Goal: Book appointment/travel/reservation

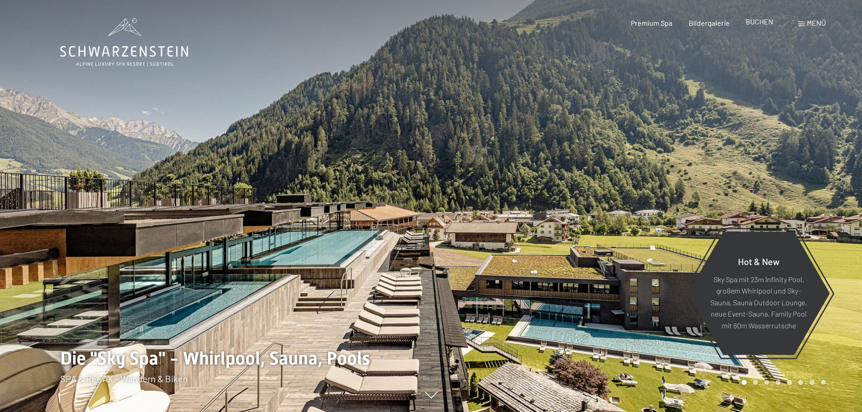
click at [763, 23] on span "BUCHEN" at bounding box center [760, 21] width 28 height 9
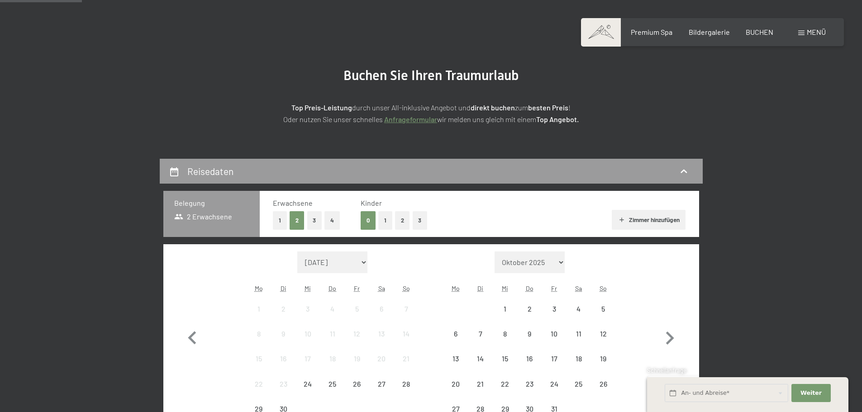
scroll to position [90, 0]
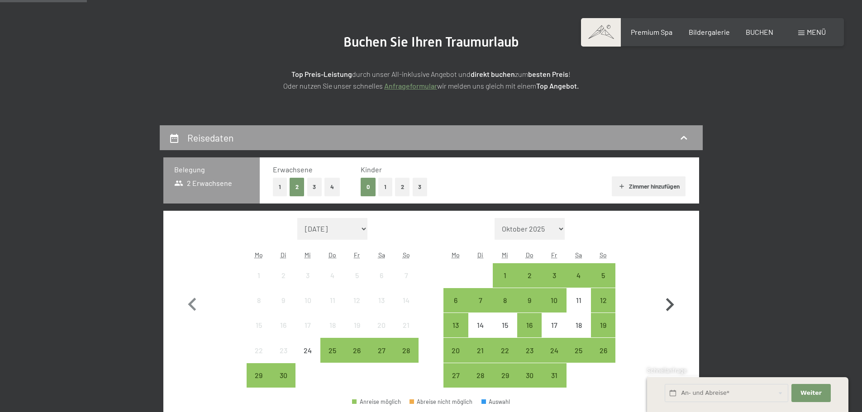
click at [668, 307] on icon "button" at bounding box center [669, 305] width 26 height 26
select select "2025-11-01"
select select "2025-12-01"
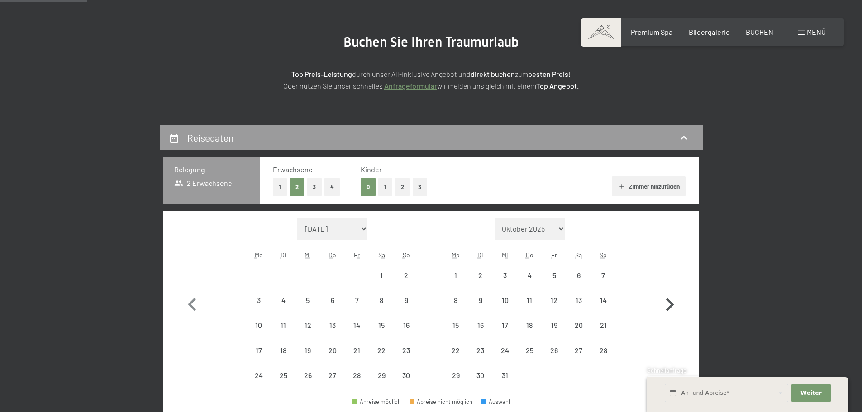
click at [668, 307] on icon "button" at bounding box center [669, 305] width 26 height 26
select select "2025-12-01"
select select "2026-01-01"
click at [668, 307] on icon "button" at bounding box center [669, 305] width 26 height 26
select select "2026-01-01"
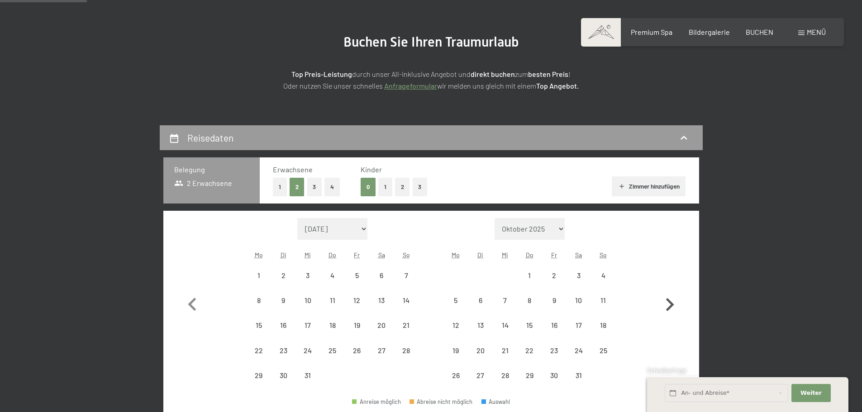
select select "2026-02-01"
select select "2026-01-01"
select select "2026-02-01"
select select "2026-01-01"
select select "2026-02-01"
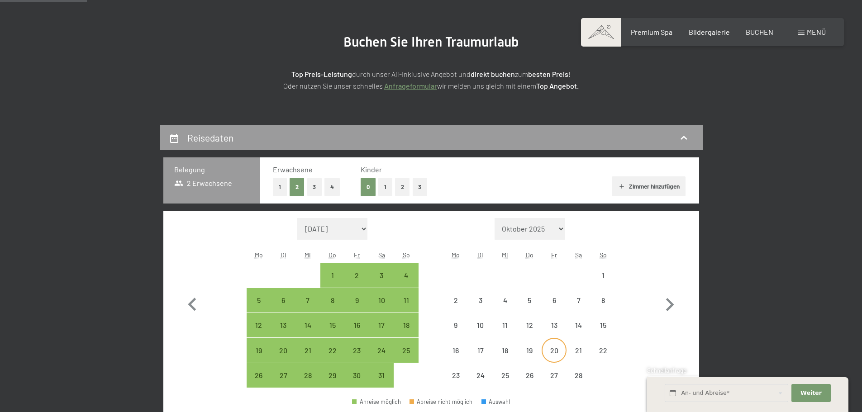
select select "2026-01-01"
select select "2026-02-01"
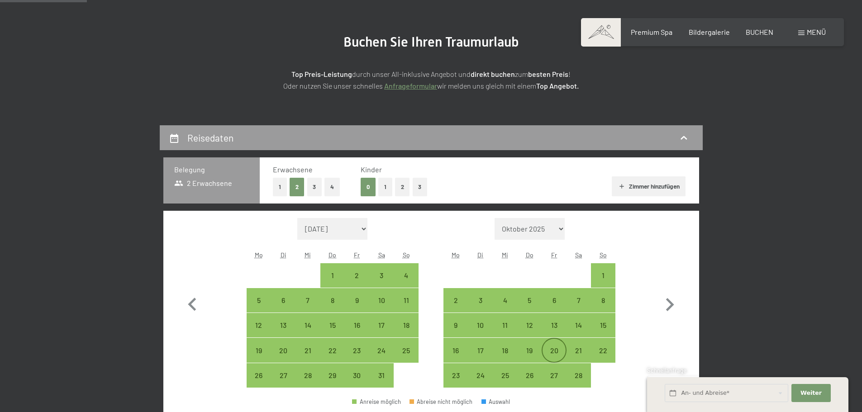
click at [553, 353] on div "20" at bounding box center [553, 358] width 23 height 23
select select "2026-01-01"
select select "2026-02-01"
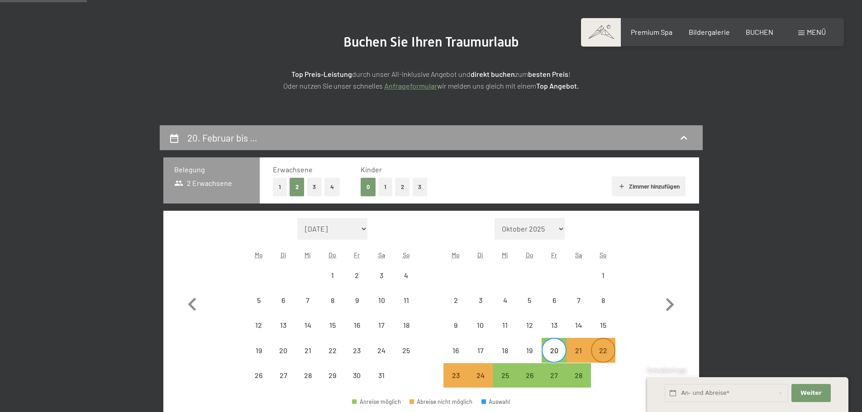
click at [606, 350] on div "22" at bounding box center [603, 358] width 23 height 23
select select "2026-01-01"
select select "2026-02-01"
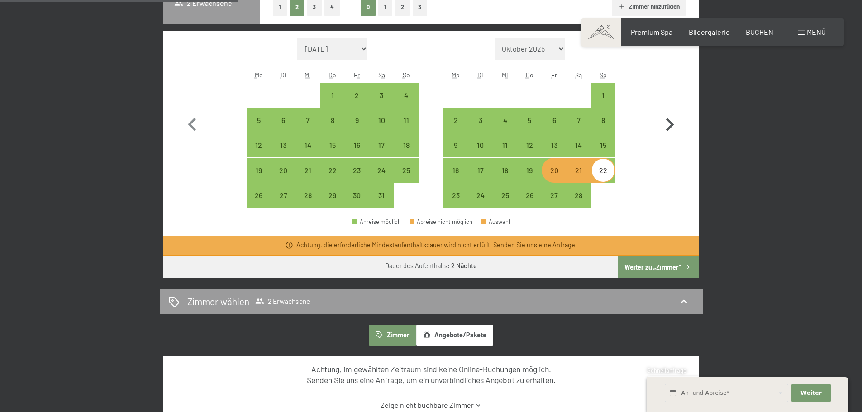
scroll to position [271, 0]
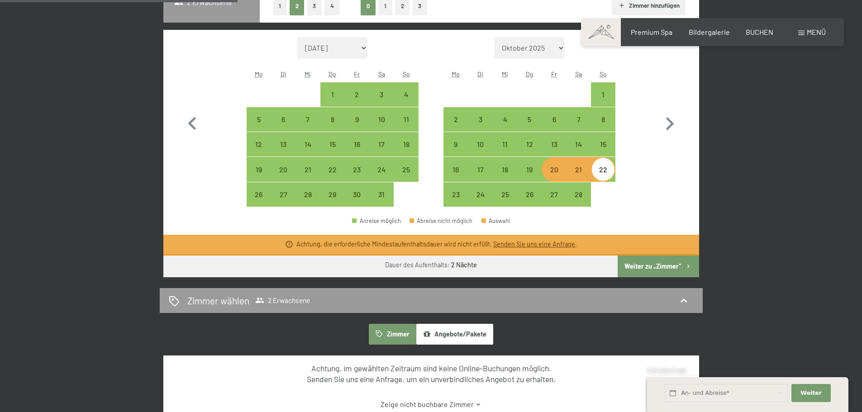
click at [674, 266] on button "Weiter zu „Zimmer“" at bounding box center [658, 267] width 81 height 22
select select "2026-01-01"
select select "2026-02-01"
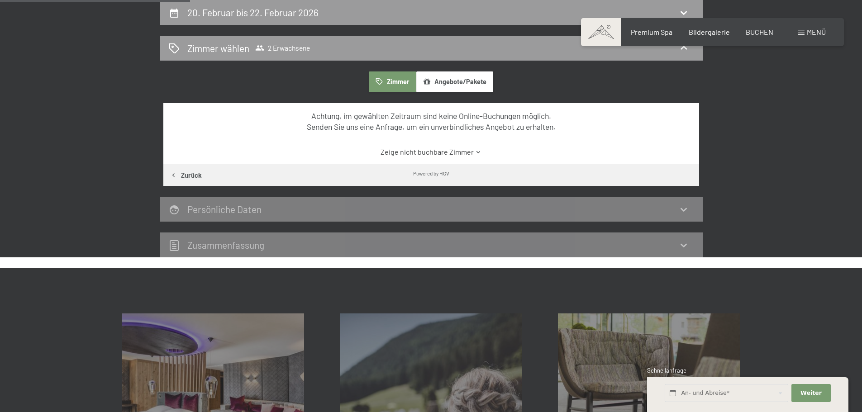
click at [436, 87] on button "Angebote/Pakete" at bounding box center [454, 81] width 77 height 21
click at [395, 82] on button "Zimmer" at bounding box center [392, 81] width 47 height 21
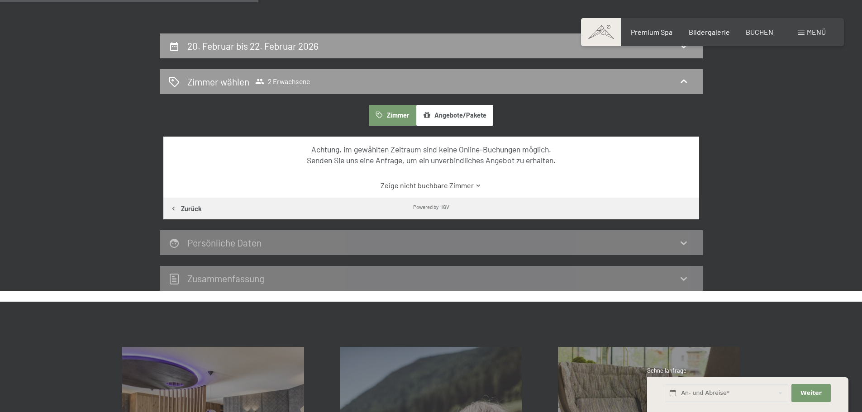
scroll to position [0, 0]
